Goal: Communication & Community: Ask a question

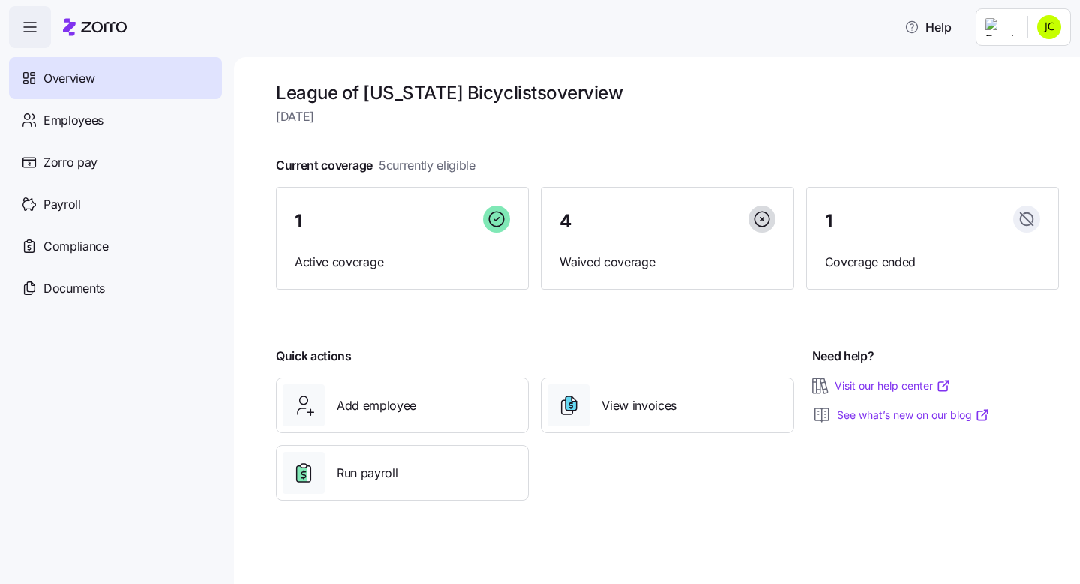
click at [1044, 29] on html "Help Overview Employees Zorro pay Payroll Compliance Documents League of [US_ST…" at bounding box center [540, 287] width 1080 height 575
click at [1006, 128] on div "Company setup" at bounding box center [1009, 128] width 99 height 17
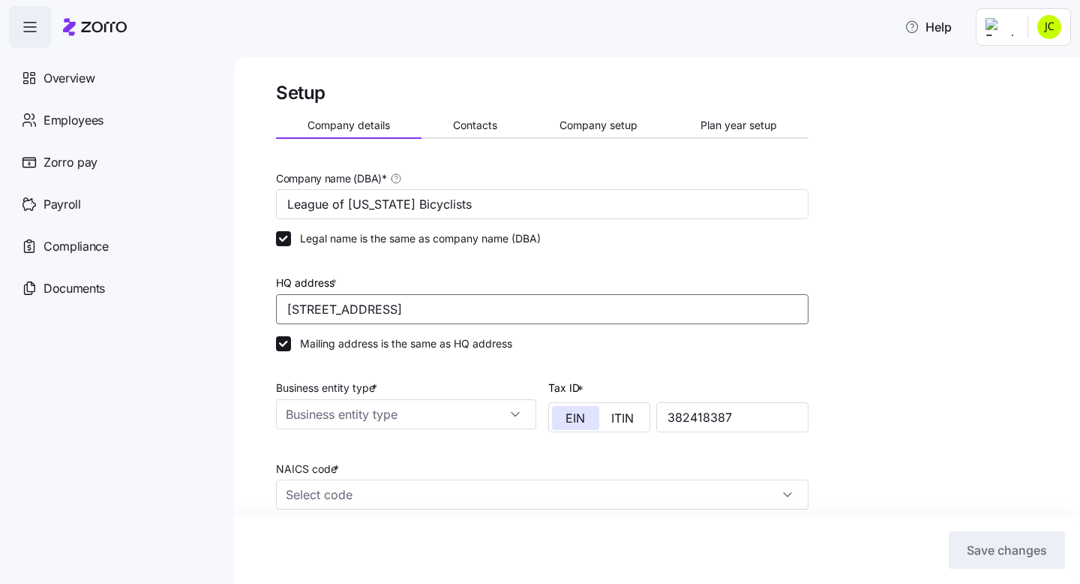
click at [307, 305] on input "[STREET_ADDRESS]" at bounding box center [542, 309] width 533 height 30
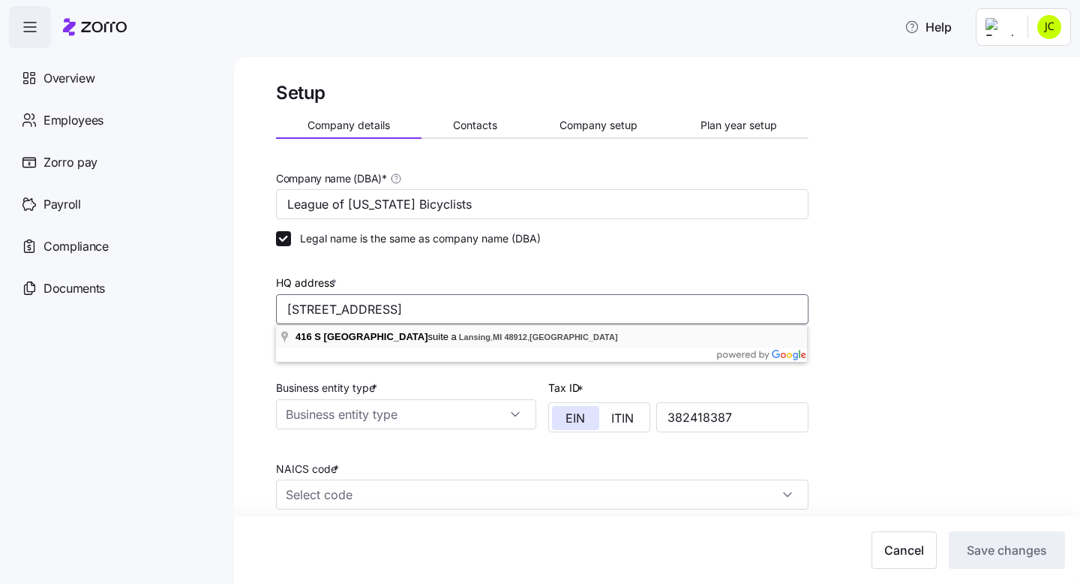
type input "[STREET_ADDRESS]"
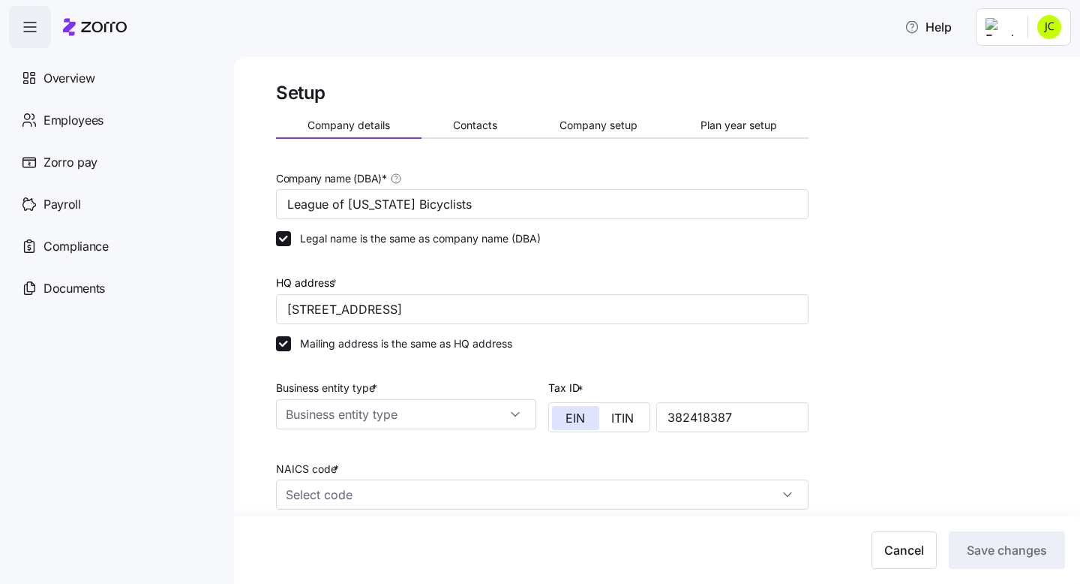
click at [891, 430] on div "Setup Company details Contacts Company setup Plan year setup Company name (DBA)…" at bounding box center [667, 424] width 783 height 687
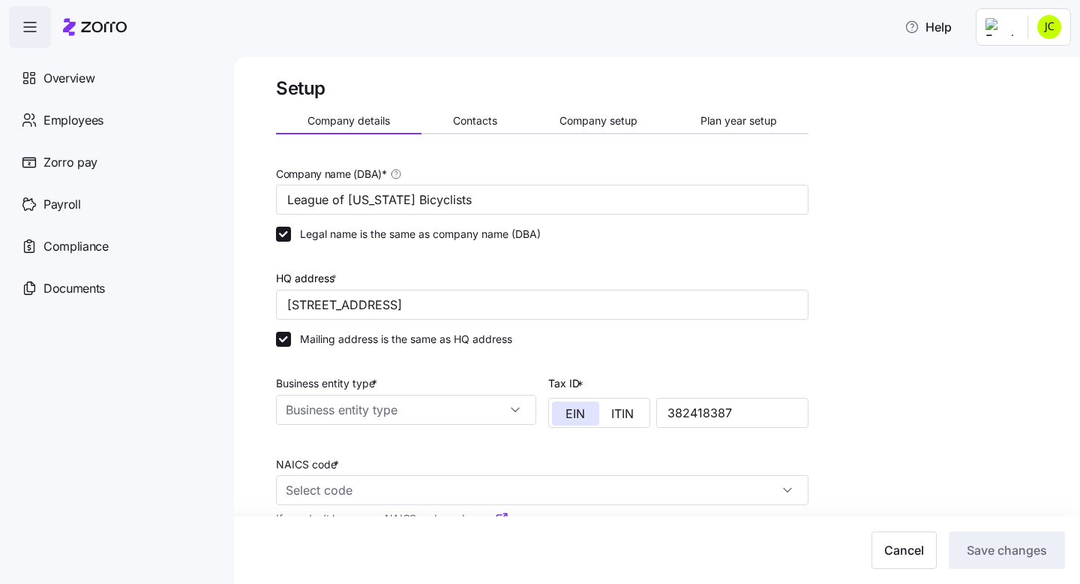
drag, startPoint x: 68, startPoint y: 73, endPoint x: 240, endPoint y: 93, distance: 173.8
click at [68, 73] on span "Overview" at bounding box center [69, 78] width 51 height 19
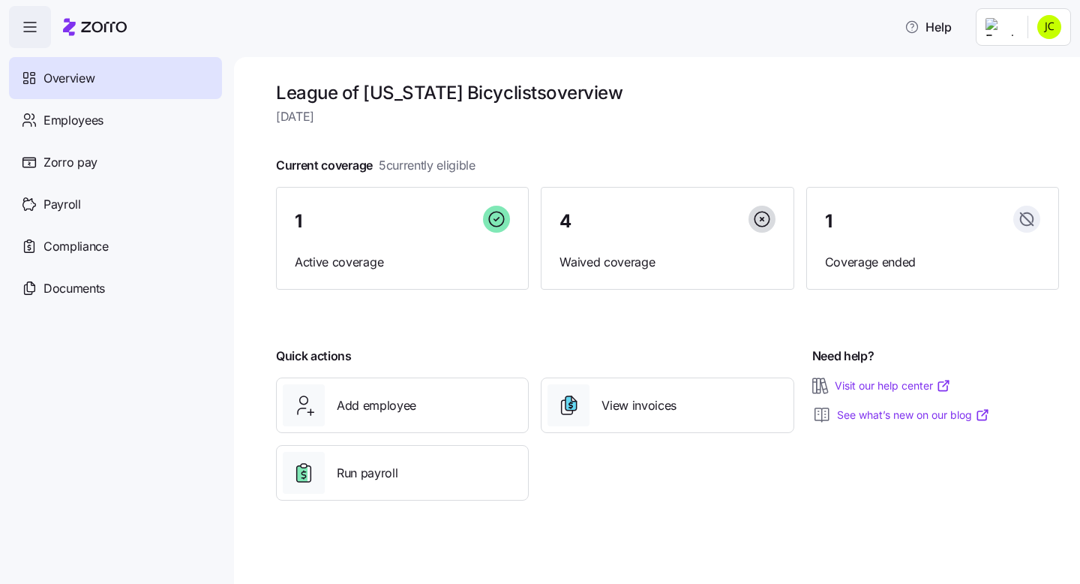
click at [1049, 23] on html "Help Overview Employees Zorro pay Payroll Compliance Documents League of [US_ST…" at bounding box center [540, 287] width 1080 height 575
click at [1007, 131] on div "Company setup" at bounding box center [1009, 128] width 99 height 17
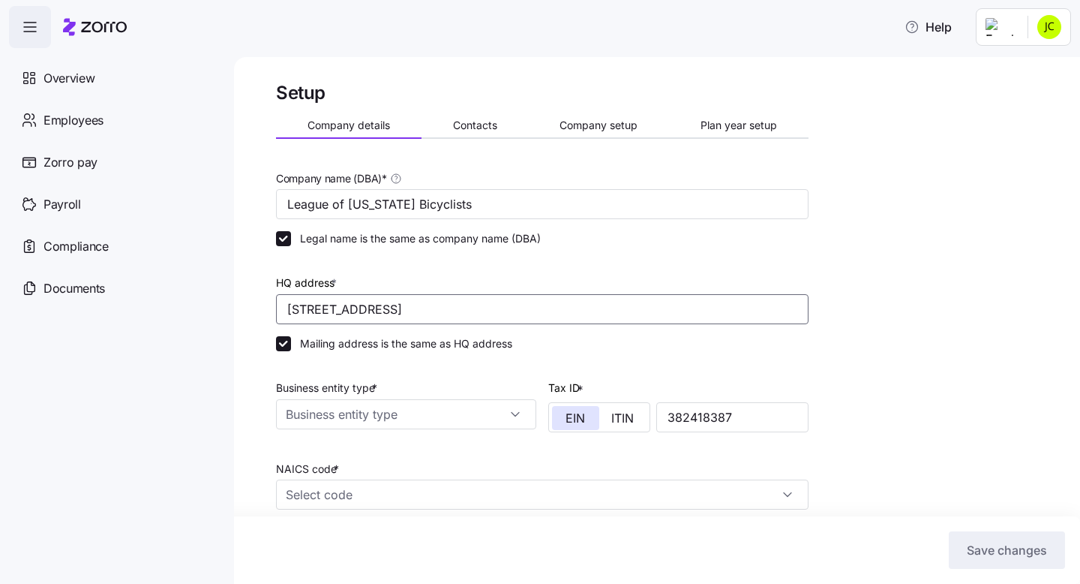
click at [314, 311] on input "[STREET_ADDRESS]" at bounding box center [542, 309] width 533 height 30
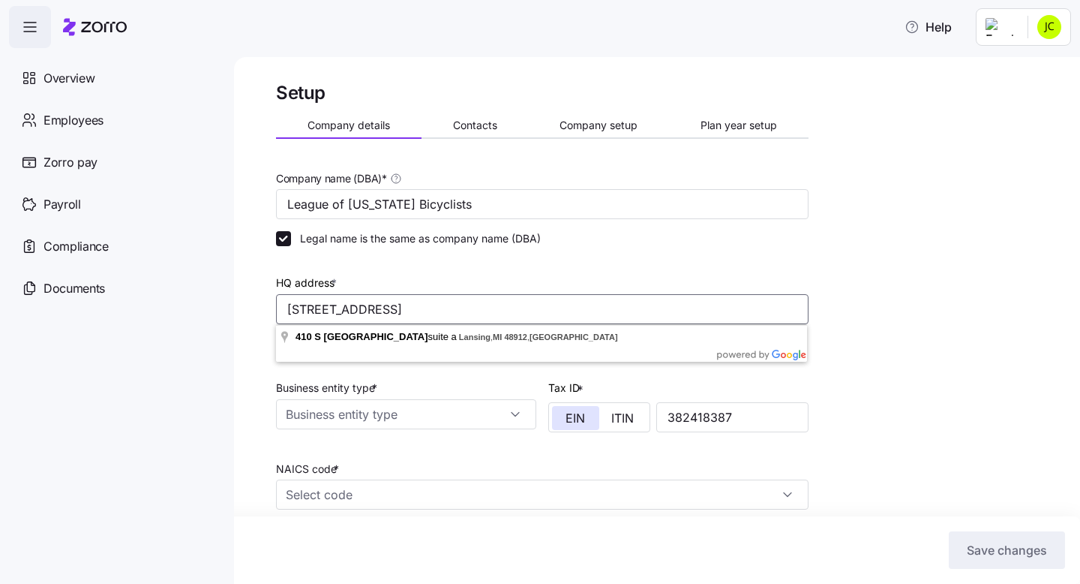
click at [306, 310] on input "[STREET_ADDRESS]" at bounding box center [542, 309] width 533 height 30
type input "[STREET_ADDRESS]"
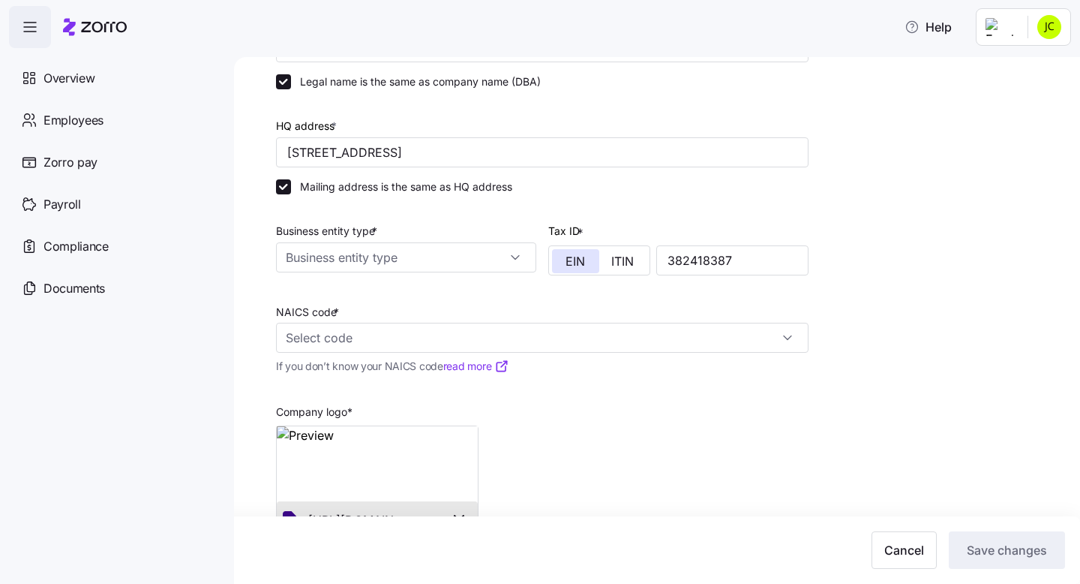
scroll to position [204, 0]
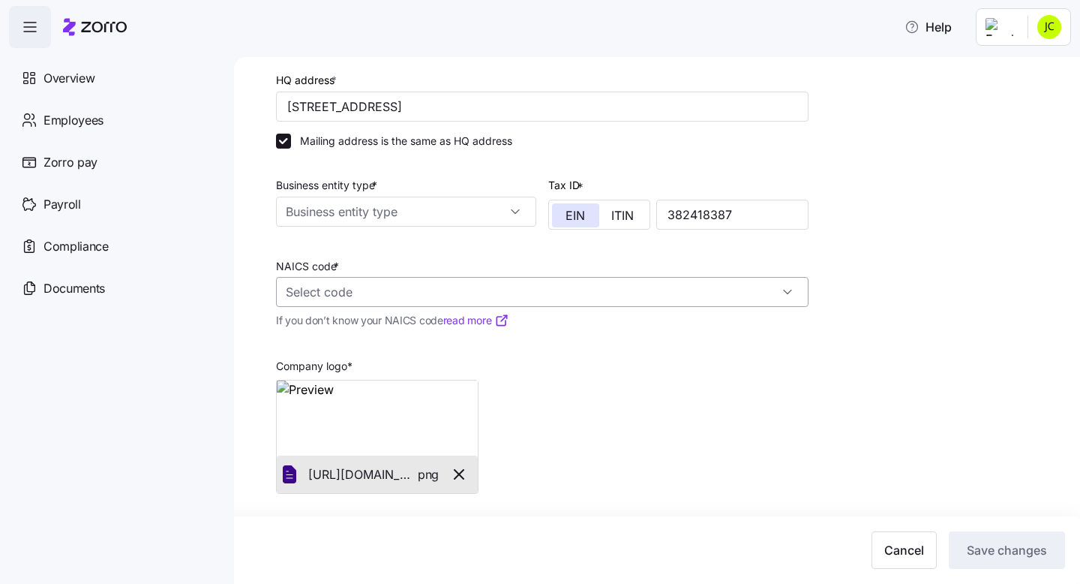
click at [403, 293] on input "NAICS code *" at bounding box center [542, 292] width 533 height 30
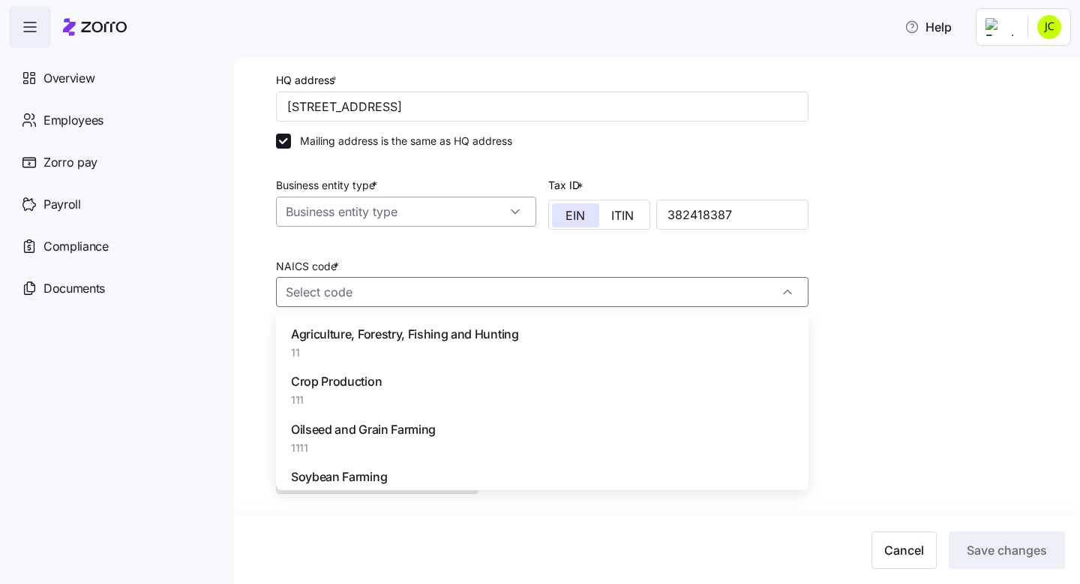
click at [529, 223] on input "Business entity type *" at bounding box center [406, 212] width 260 height 30
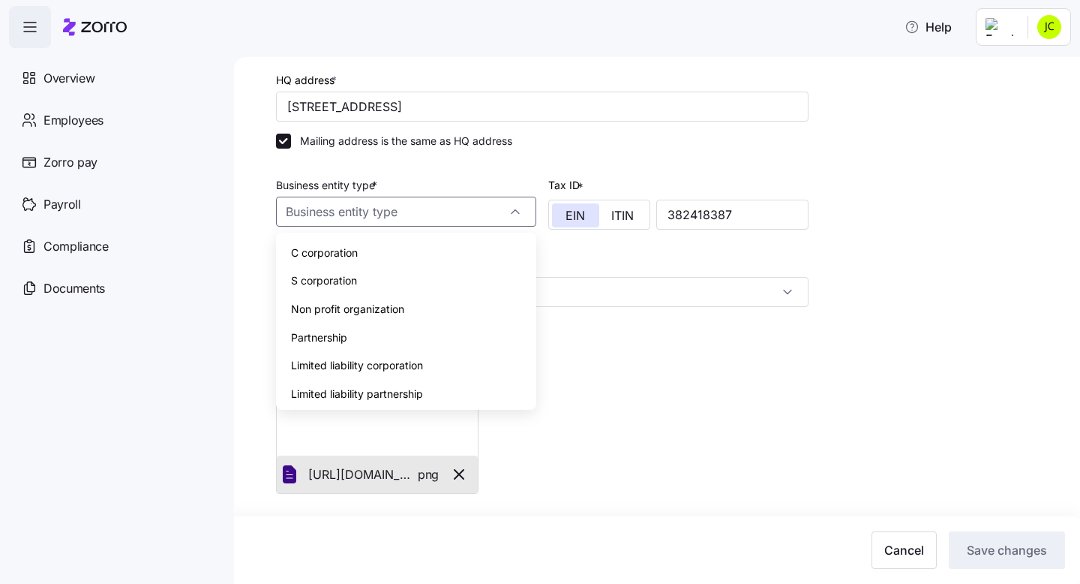
scroll to position [203, 0]
click at [367, 308] on span "Non profit organization" at bounding box center [347, 309] width 113 height 17
type input "Non profit organization"
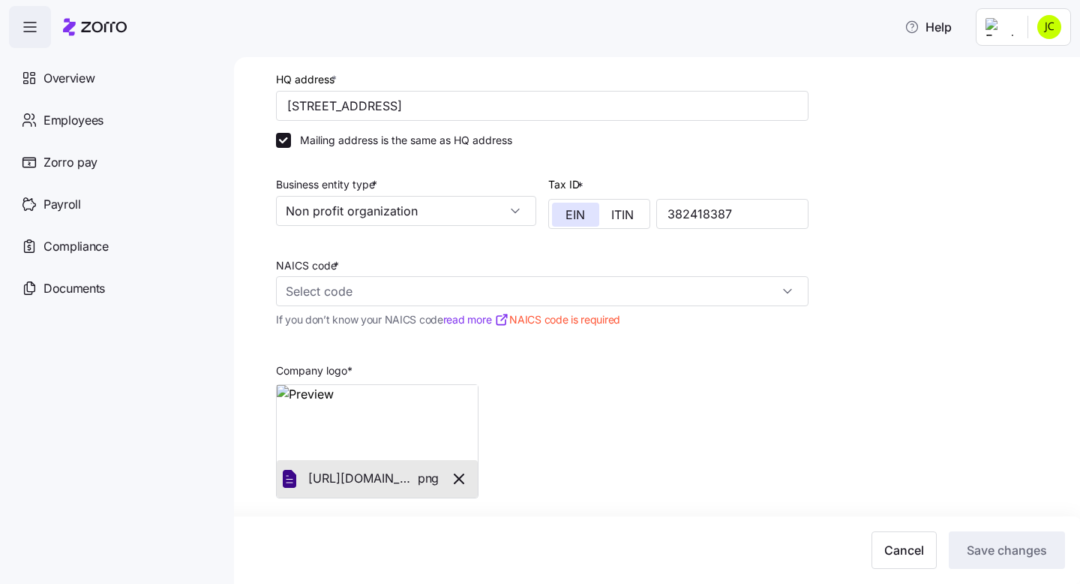
click at [864, 338] on div "Setup Company details Contacts Company setup Plan year setup Company name (DBA)…" at bounding box center [667, 224] width 783 height 693
click at [368, 294] on input "NAICS code *" at bounding box center [542, 291] width 533 height 30
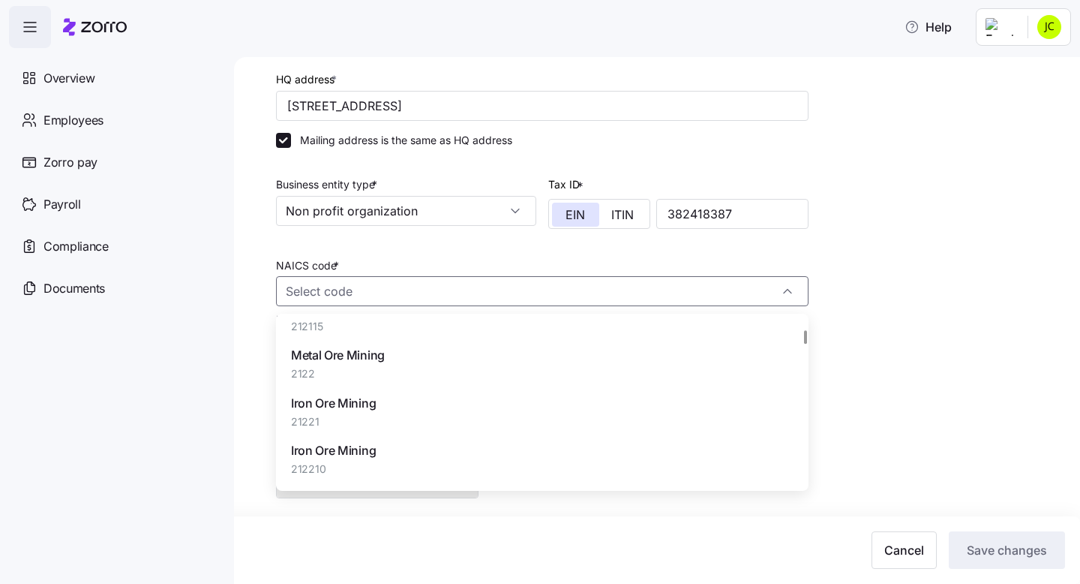
scroll to position [6797, 0]
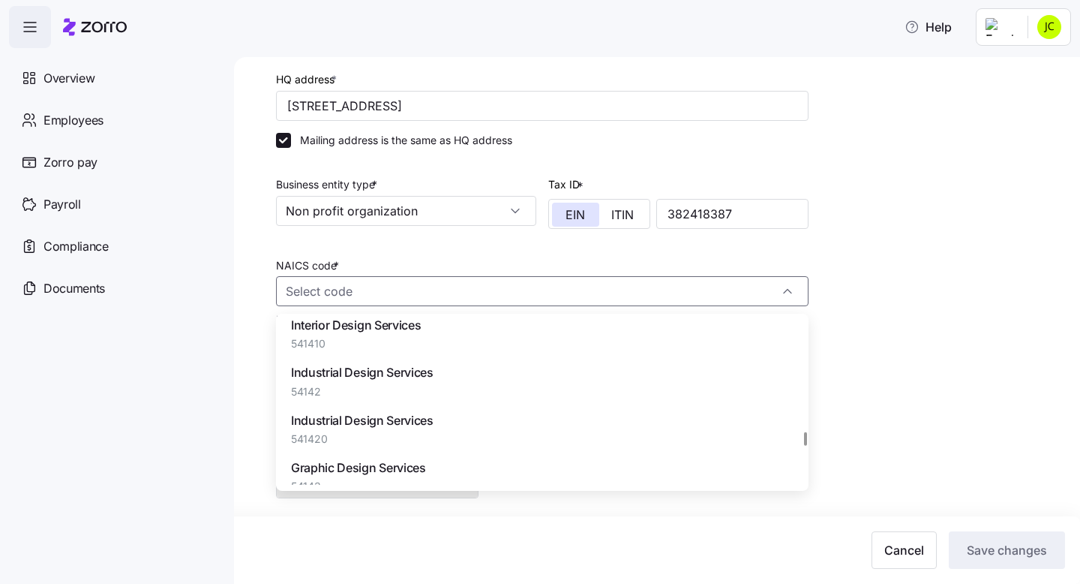
click at [803, 438] on div at bounding box center [806, 402] width 6 height 165
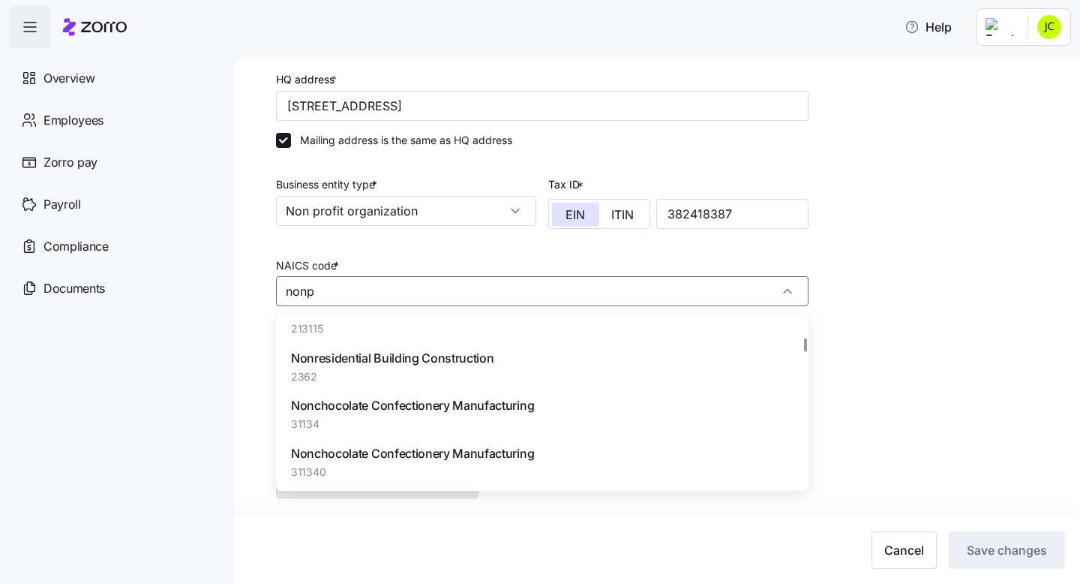
scroll to position [0, 0]
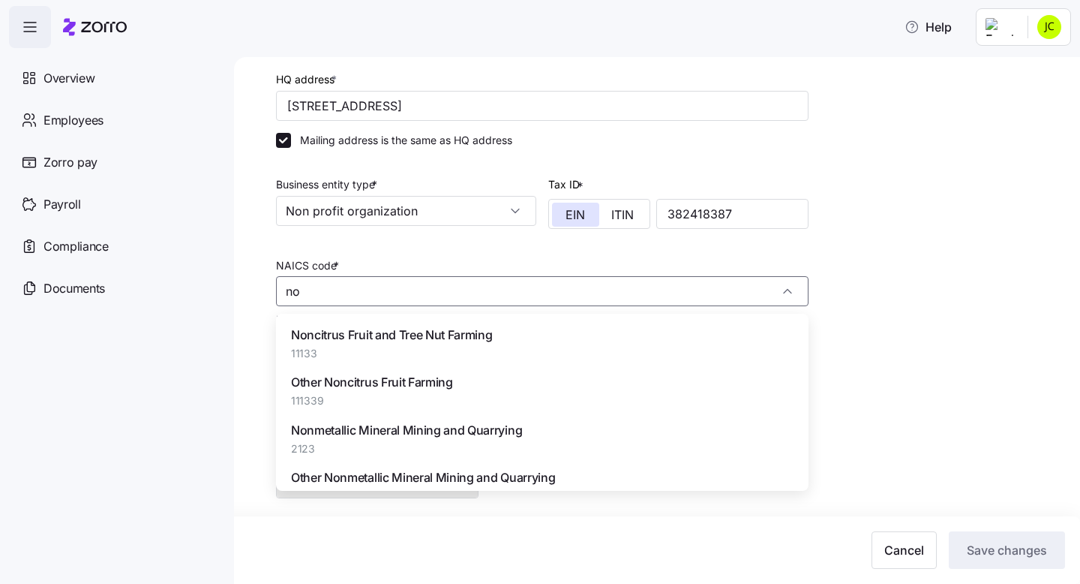
type input "n"
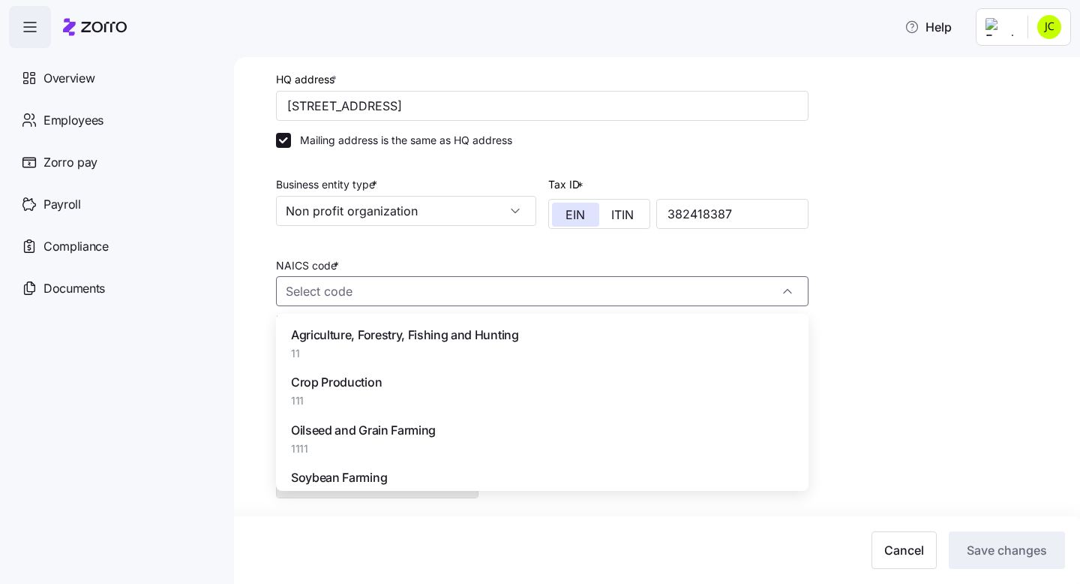
scroll to position [27, 0]
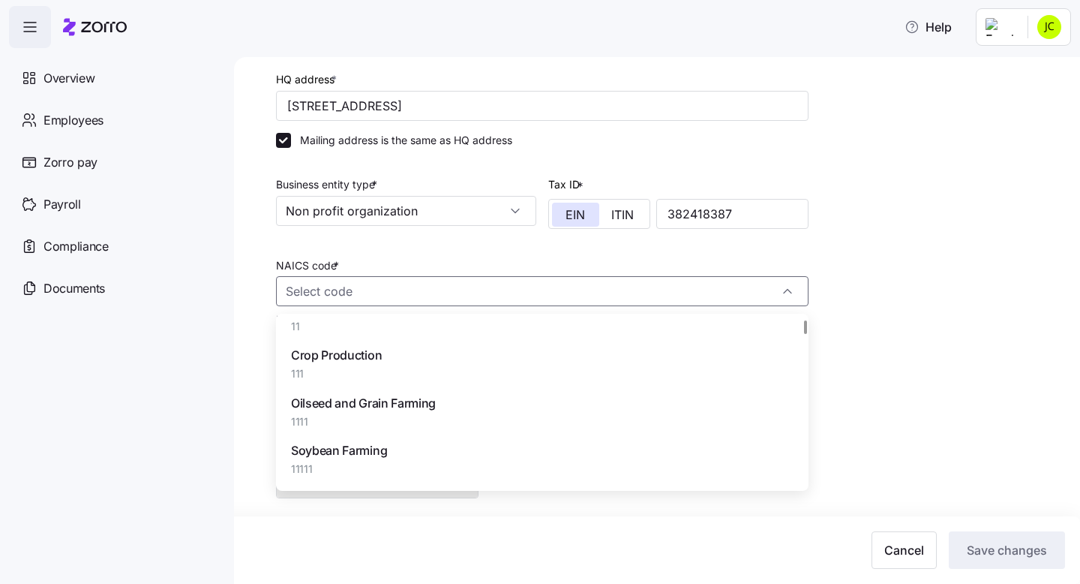
click at [990, 327] on div "Setup Company details Contacts Company setup Plan year setup Company name (DBA)…" at bounding box center [667, 224] width 783 height 693
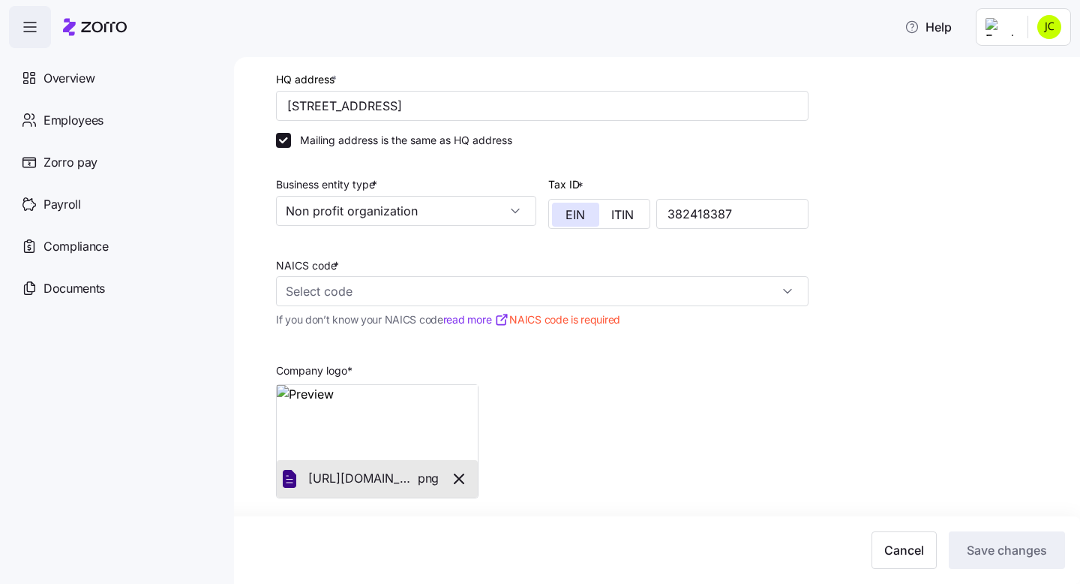
click at [337, 261] on span "*" at bounding box center [336, 265] width 5 height 13
click at [337, 276] on input "NAICS code *" at bounding box center [542, 291] width 533 height 30
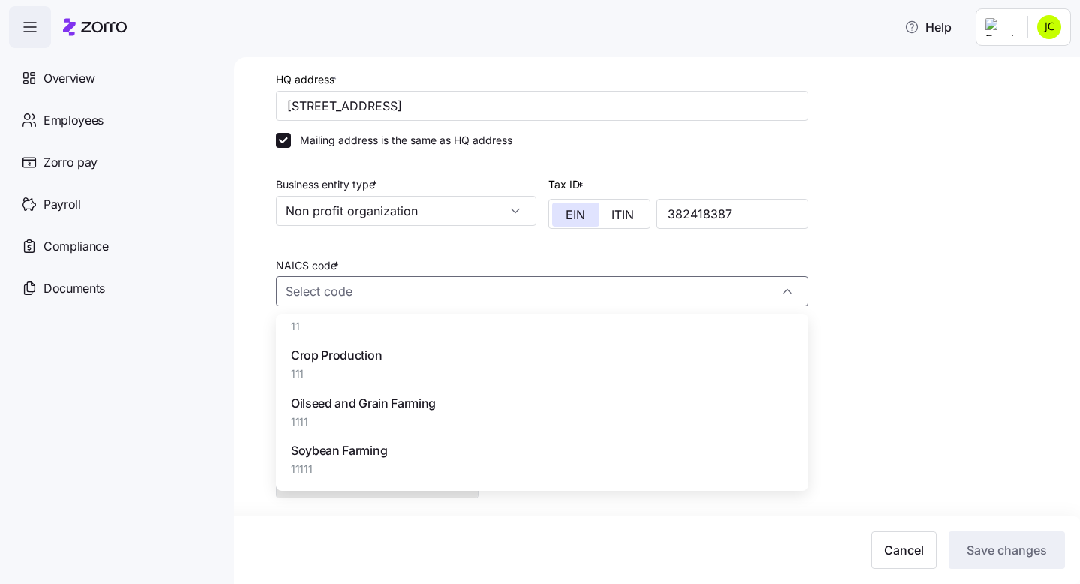
click at [879, 339] on div "Setup Company details Contacts Company setup Plan year setup Company name (DBA)…" at bounding box center [667, 224] width 783 height 693
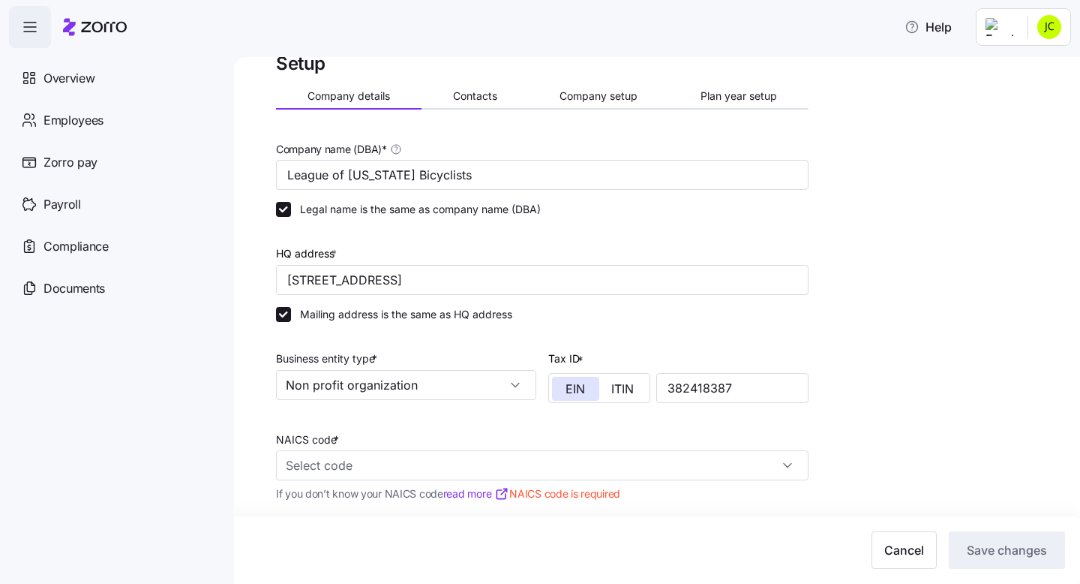
scroll to position [0, 0]
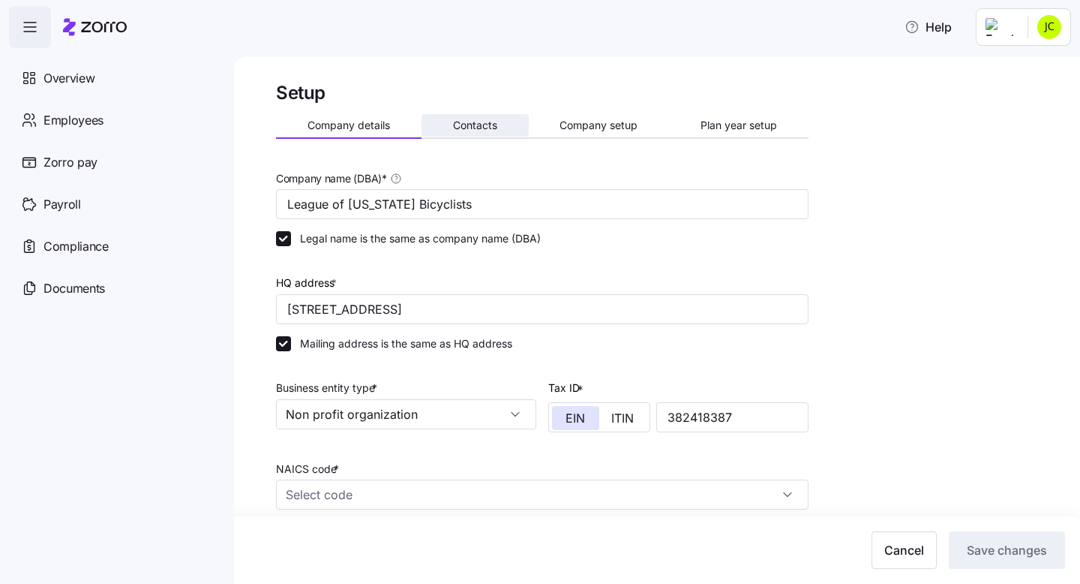
click at [470, 127] on span "Contacts" at bounding box center [475, 125] width 44 height 11
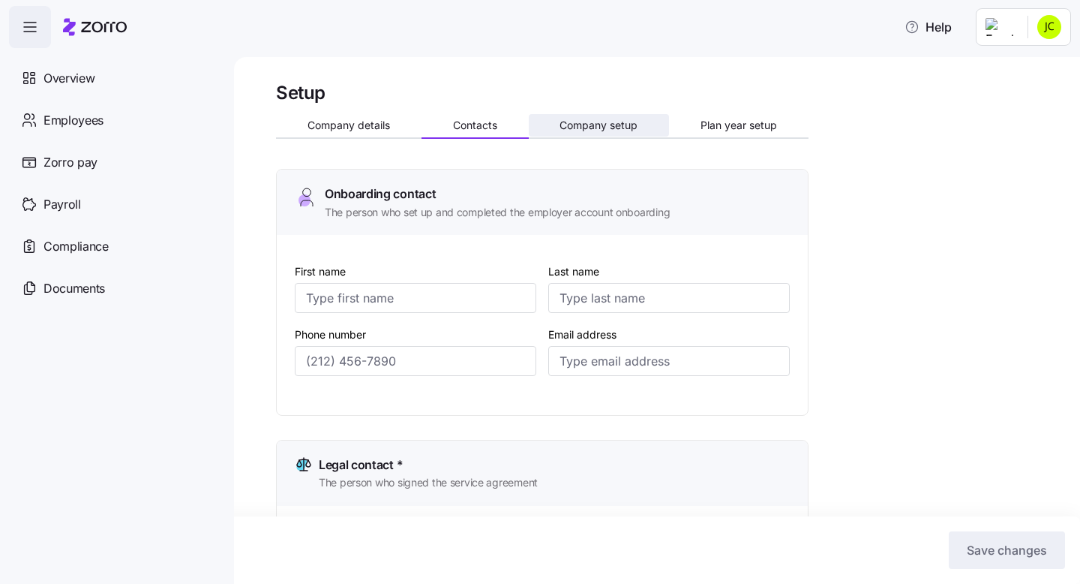
click at [618, 123] on span "Company setup" at bounding box center [599, 125] width 78 height 11
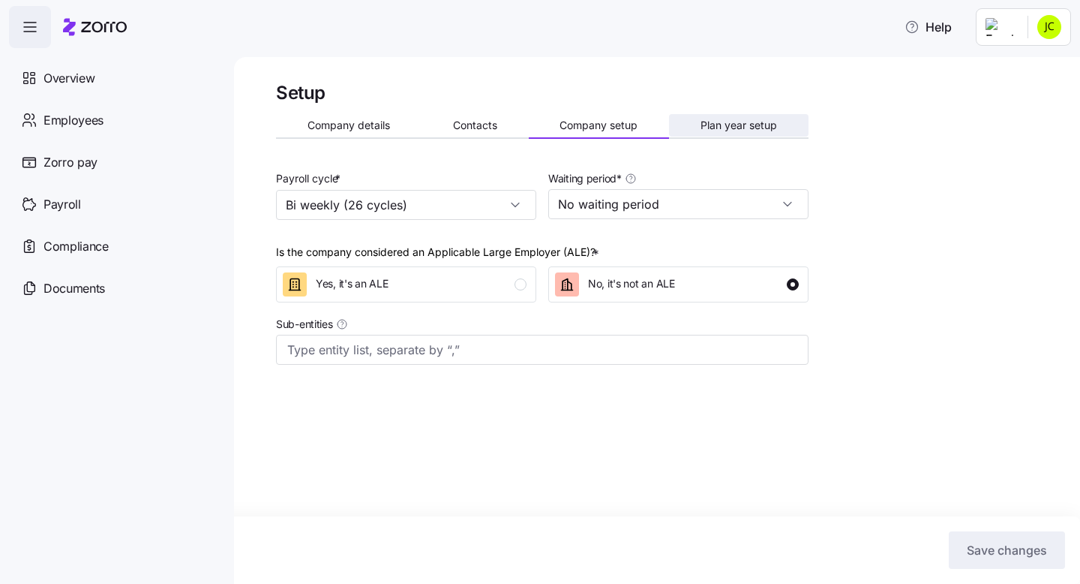
click at [747, 120] on span "Plan year setup" at bounding box center [739, 125] width 77 height 11
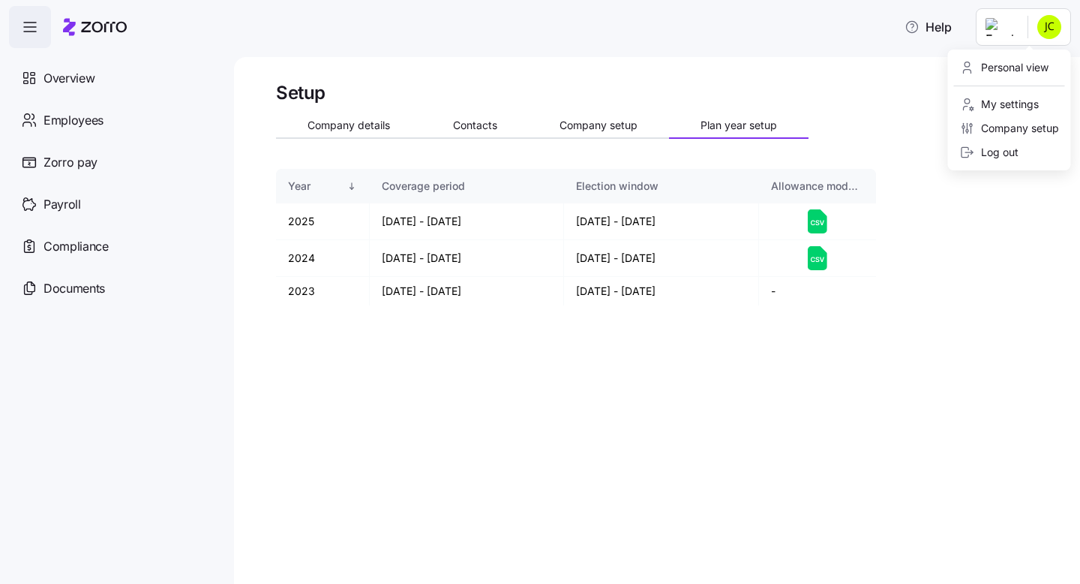
click at [1007, 29] on html "Help Overview Employees Zorro pay Payroll Compliance Documents Setup Company de…" at bounding box center [540, 287] width 1080 height 575
click at [1005, 103] on div "My settings" at bounding box center [999, 104] width 79 height 17
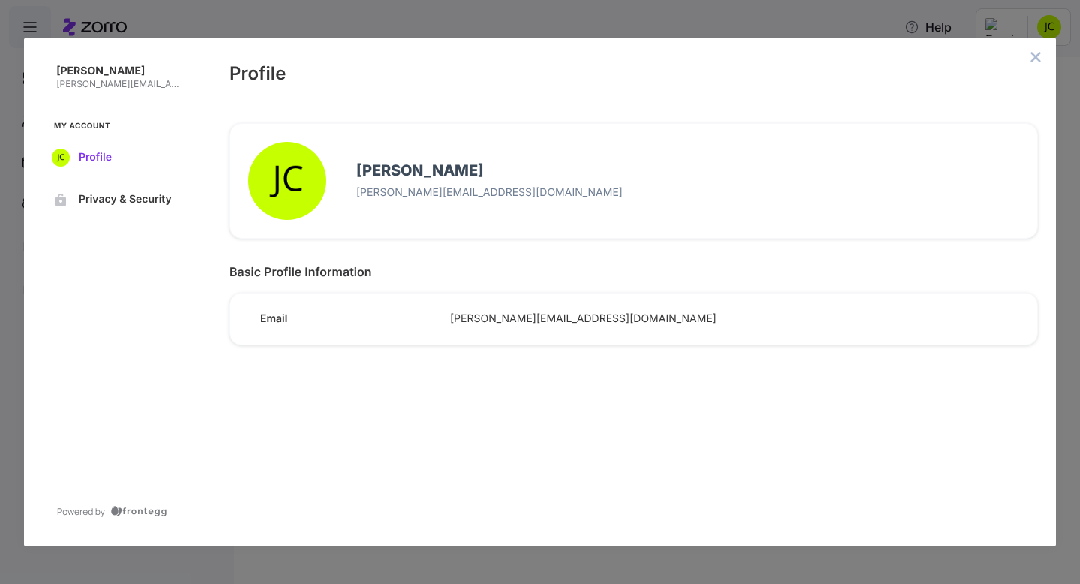
click at [95, 154] on span "Profile" at bounding box center [130, 158] width 102 height 12
click at [1035, 57] on icon "close admin-box" at bounding box center [1037, 57] width 10 height 10
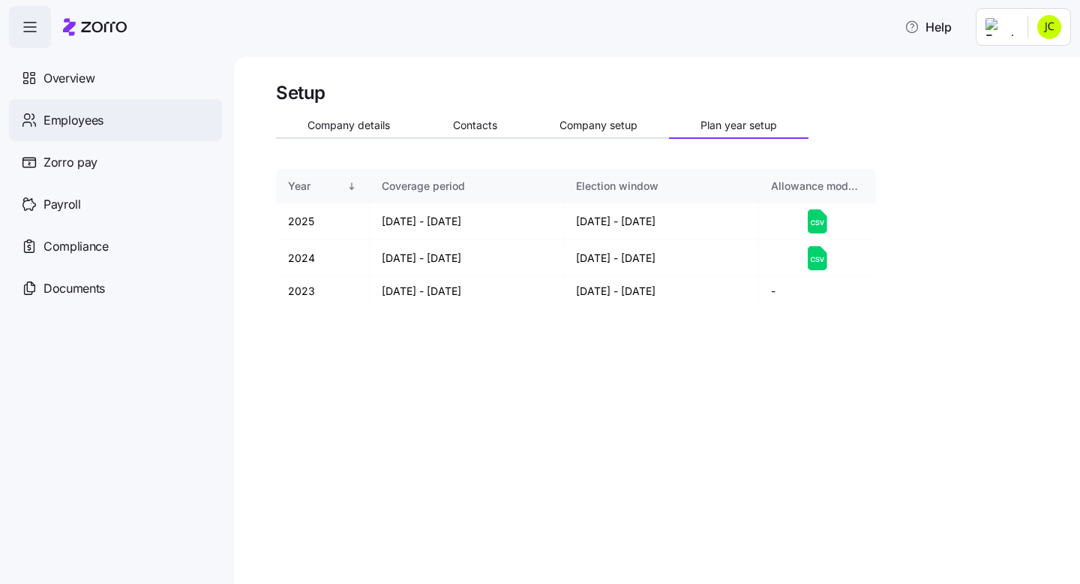
click at [70, 116] on span "Employees" at bounding box center [74, 120] width 60 height 19
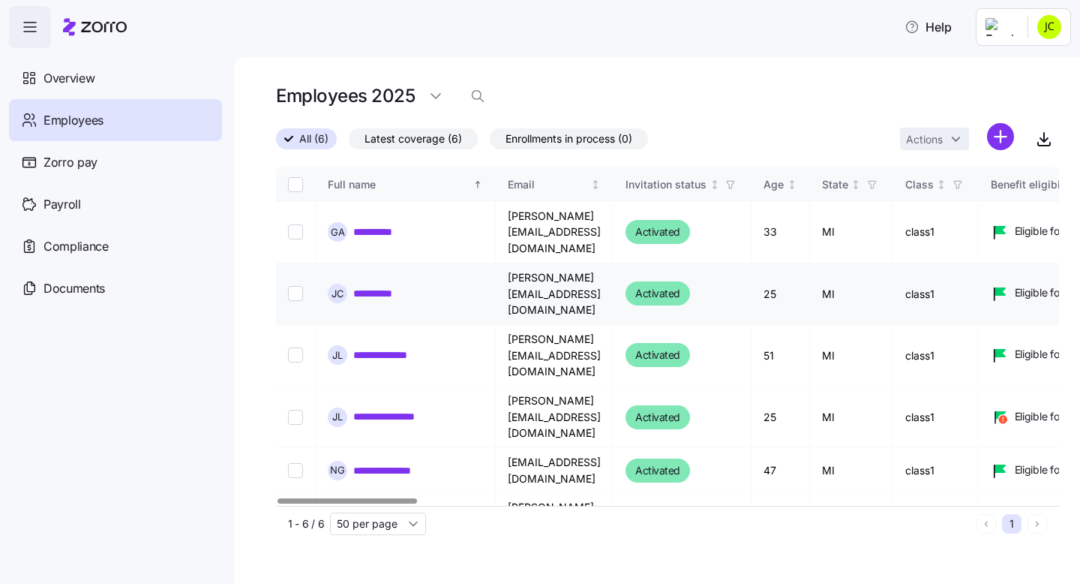
click at [366, 286] on link "**********" at bounding box center [379, 293] width 52 height 15
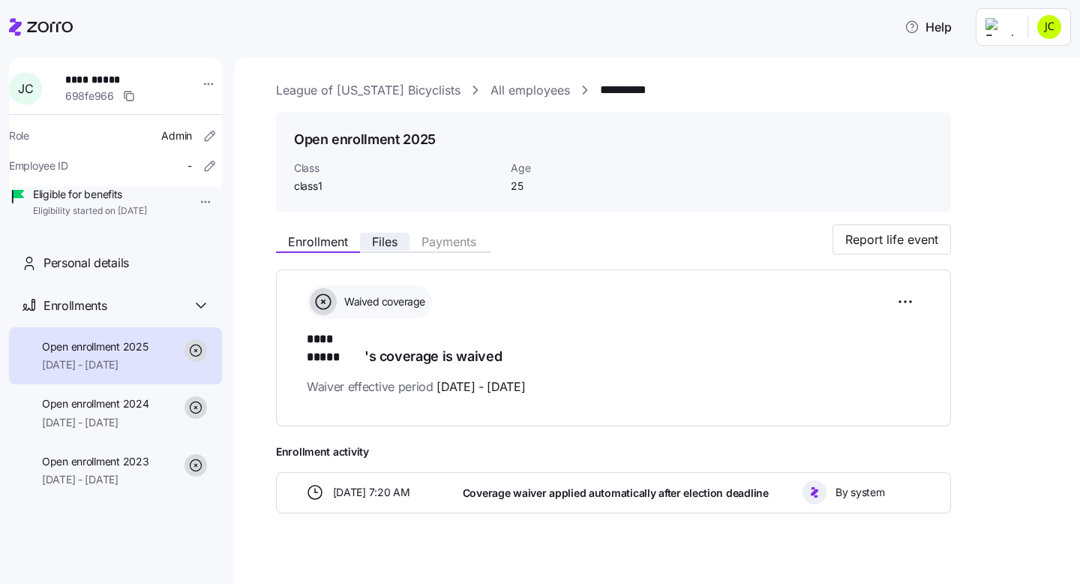
click at [386, 240] on span "Files" at bounding box center [385, 242] width 26 height 12
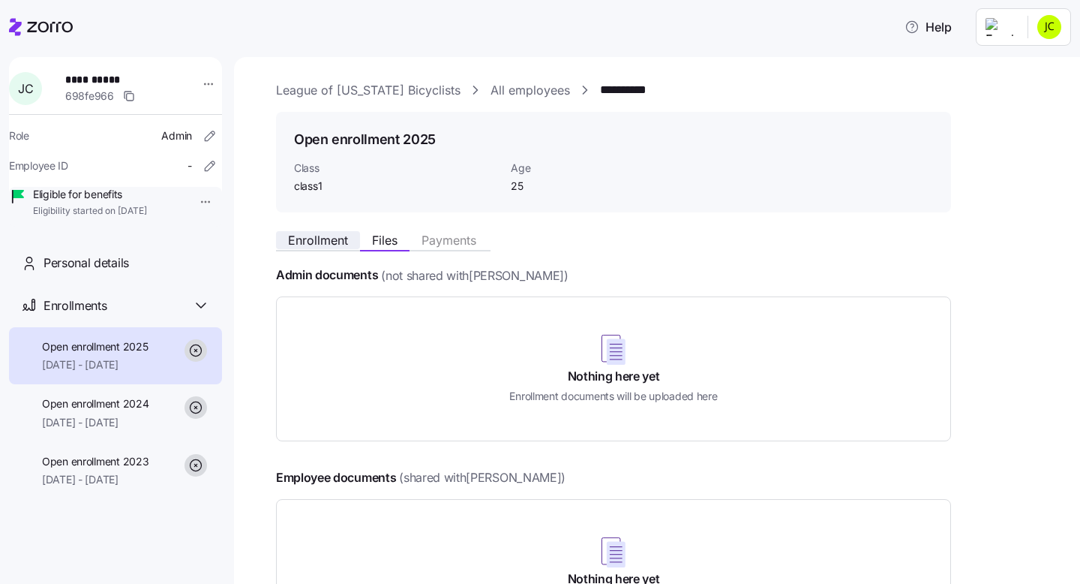
click at [308, 239] on span "Enrollment" at bounding box center [318, 240] width 60 height 12
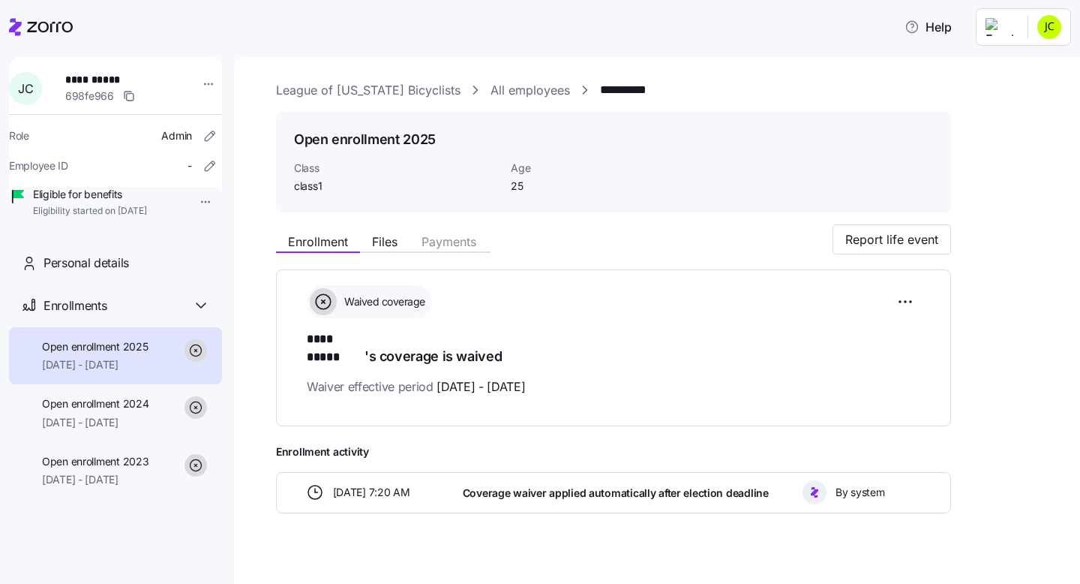
click at [408, 88] on link "League of [US_STATE] Bicyclists" at bounding box center [368, 90] width 185 height 19
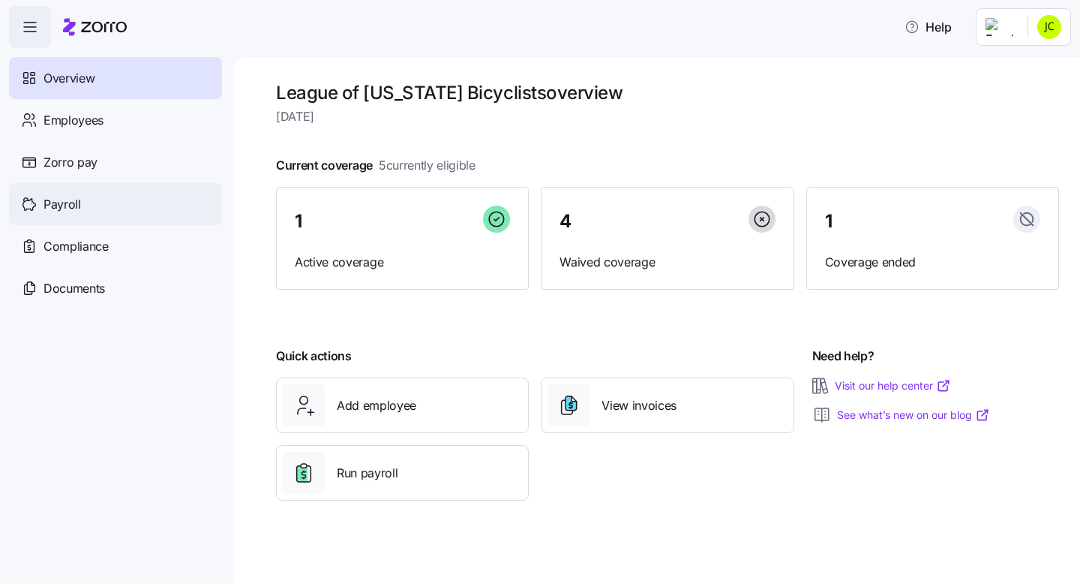
click at [56, 203] on span "Payroll" at bounding box center [63, 204] width 38 height 19
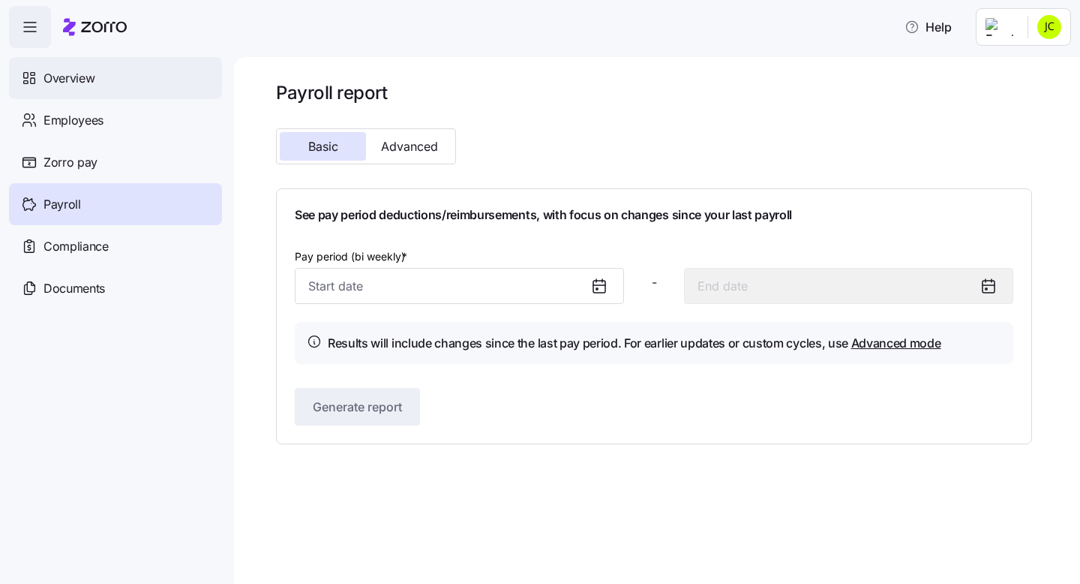
click at [83, 83] on span "Overview" at bounding box center [69, 78] width 51 height 19
click at [30, 24] on icon "button" at bounding box center [30, 27] width 18 height 18
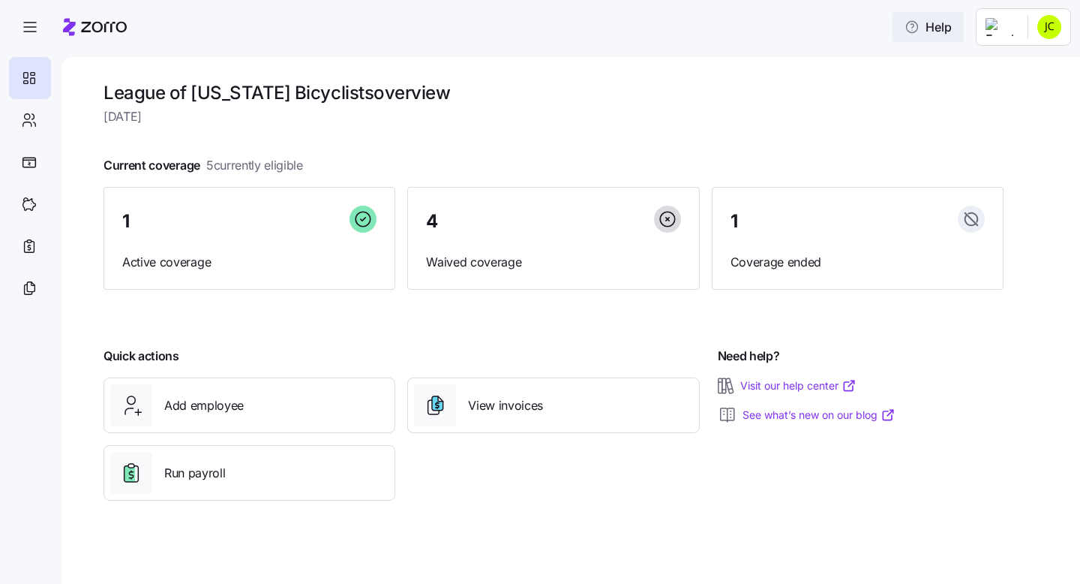
click at [939, 29] on span "Help" at bounding box center [928, 27] width 47 height 18
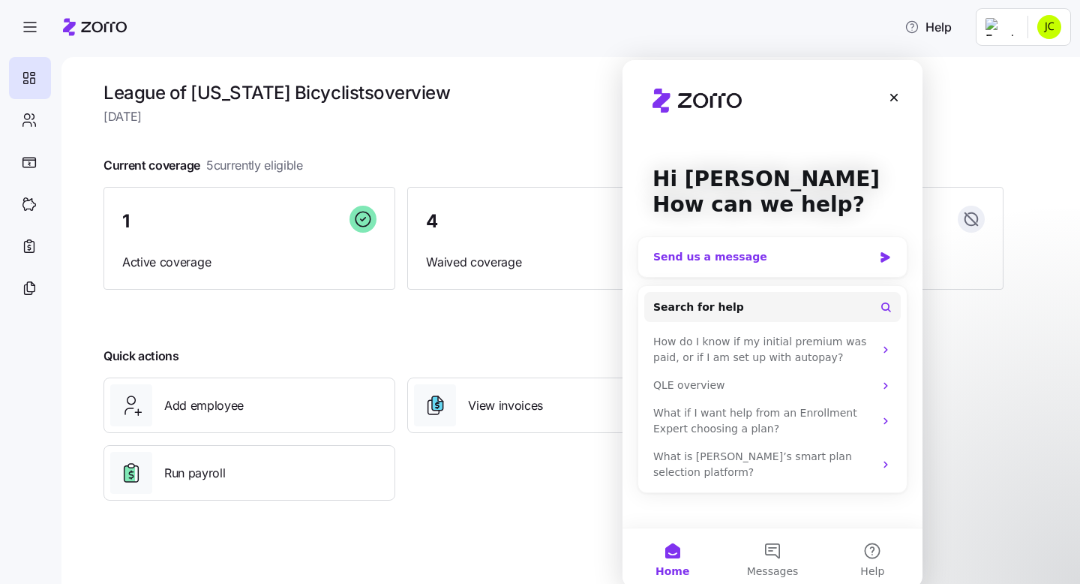
click at [715, 251] on div "Send us a message" at bounding box center [764, 257] width 220 height 16
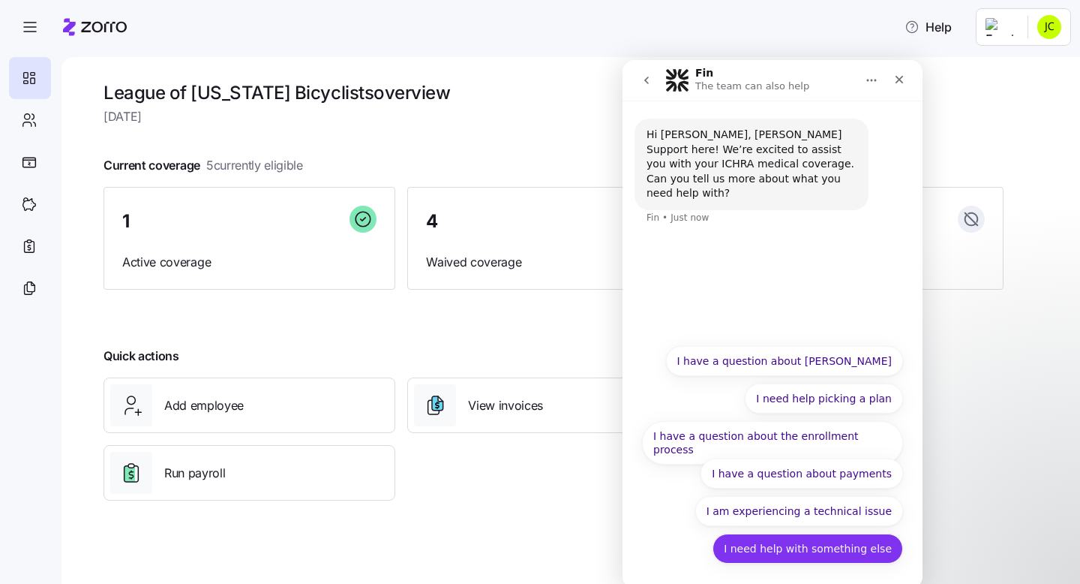
click at [813, 545] on button "I need help with something else" at bounding box center [808, 548] width 191 height 30
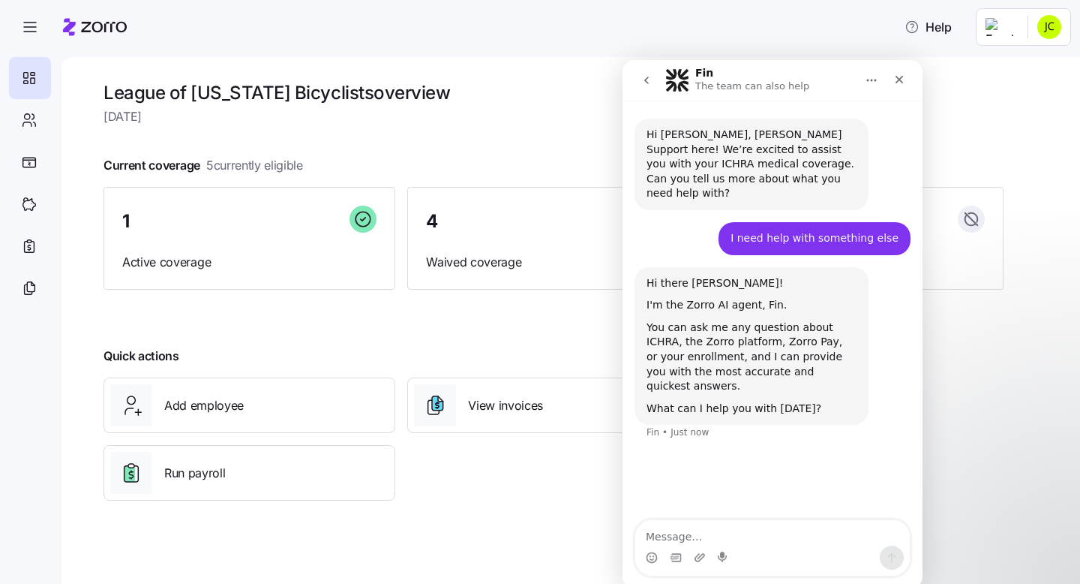
click at [738, 541] on textarea "Message…" at bounding box center [773, 533] width 275 height 26
type textarea "I need to change administartors on zorro"
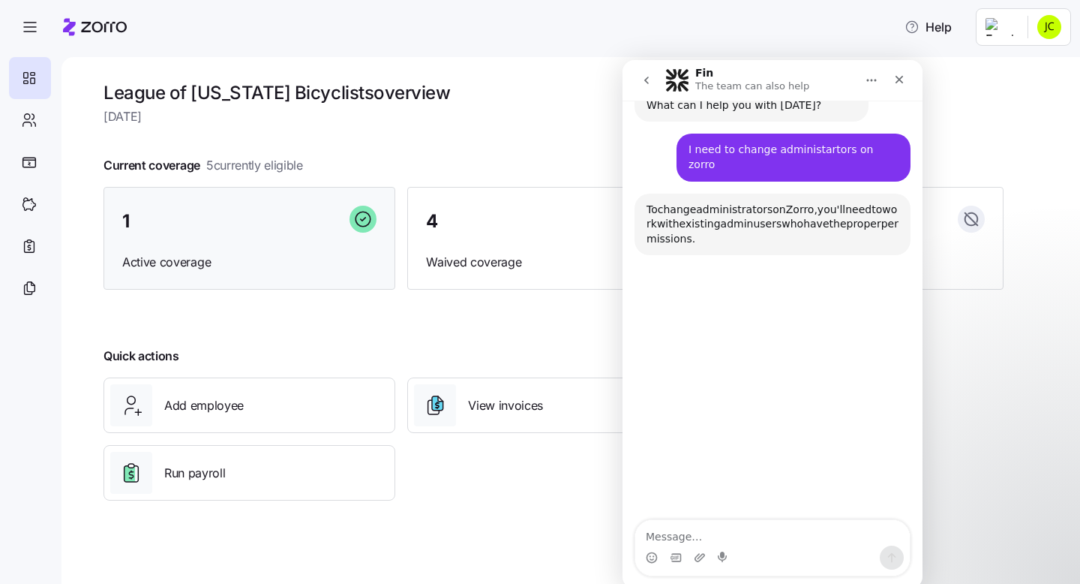
scroll to position [311, 0]
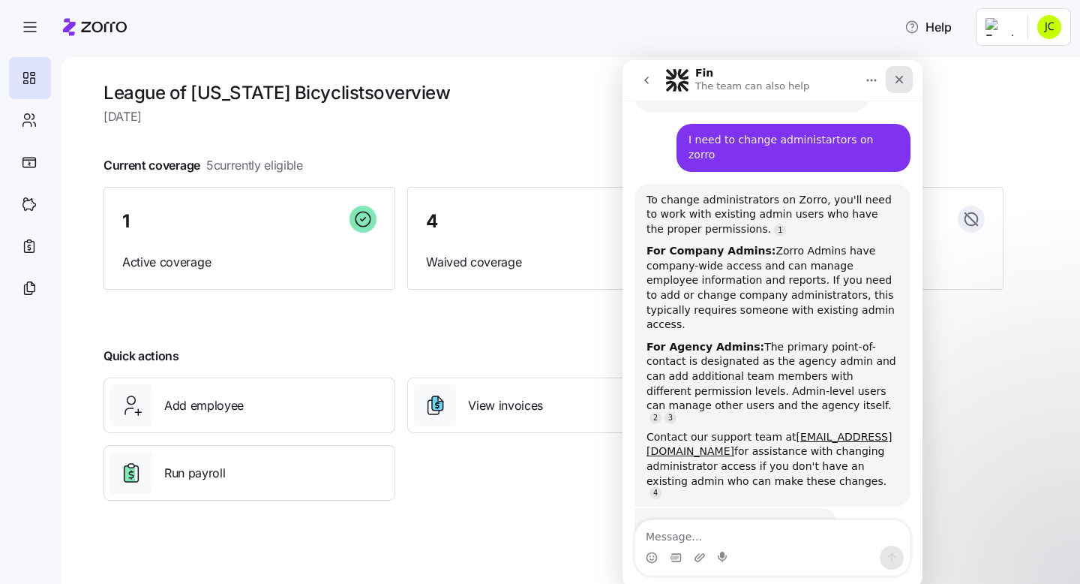
click at [900, 76] on icon "Close" at bounding box center [900, 80] width 12 height 12
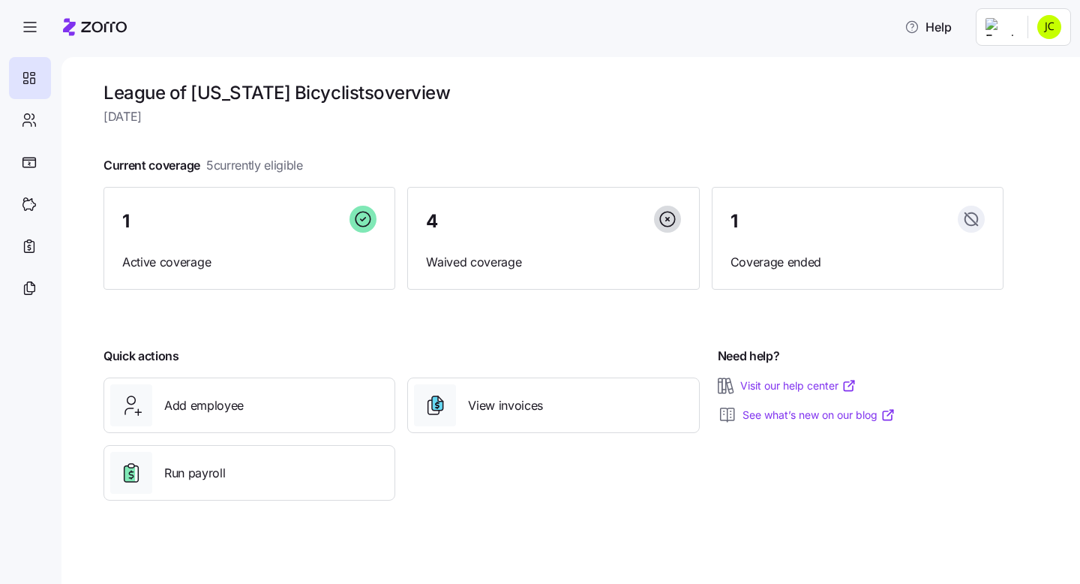
scroll to position [288, 0]
